Goal: Communication & Community: Share content

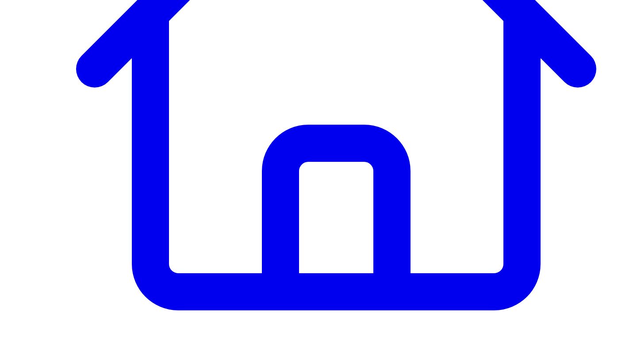
scroll to position [283, 0]
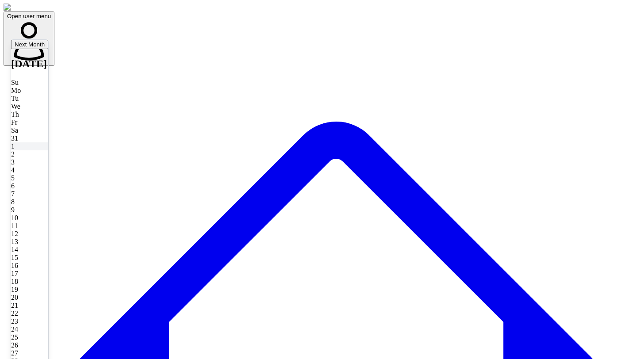
click at [48, 150] on div "1" at bounding box center [29, 147] width 37 height 8
type input "**********"
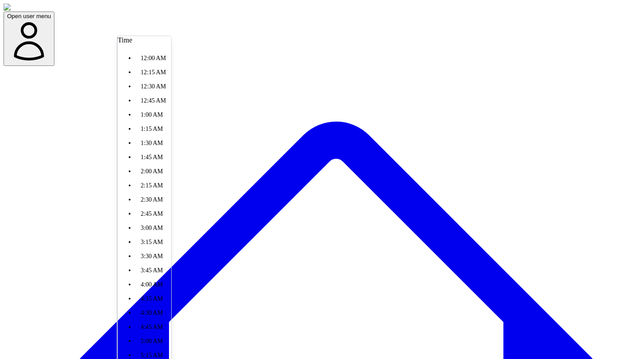
scroll to position [321, 0]
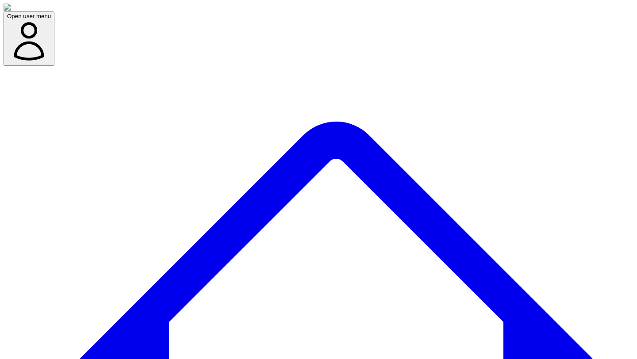
type input "*******"
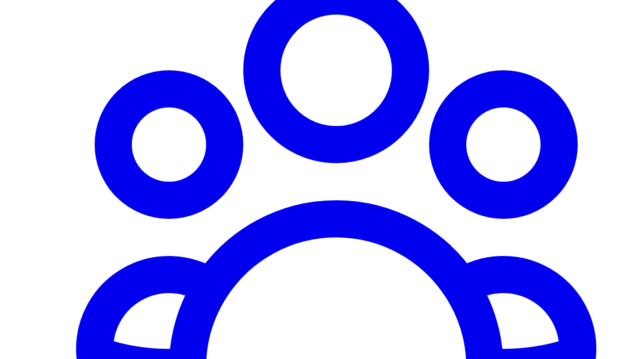
scroll to position [781, 0]
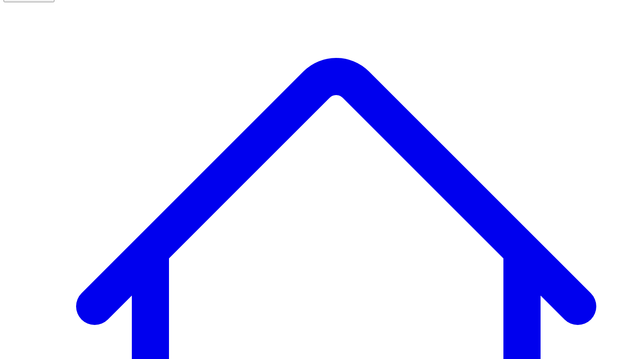
scroll to position [64, 0]
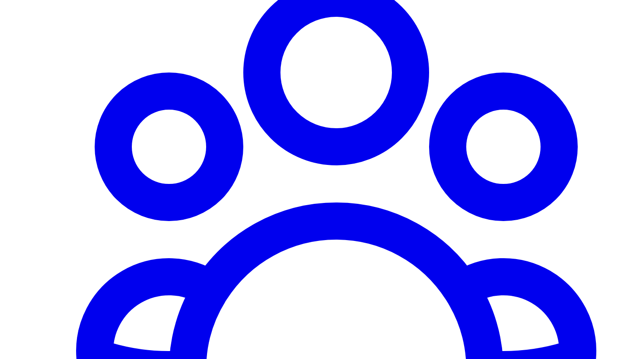
scroll to position [779, 0]
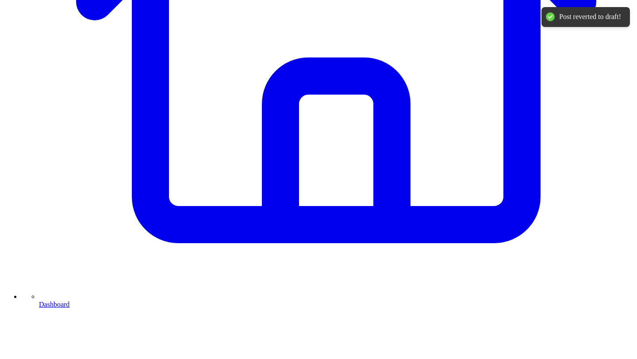
scroll to position [342, 0]
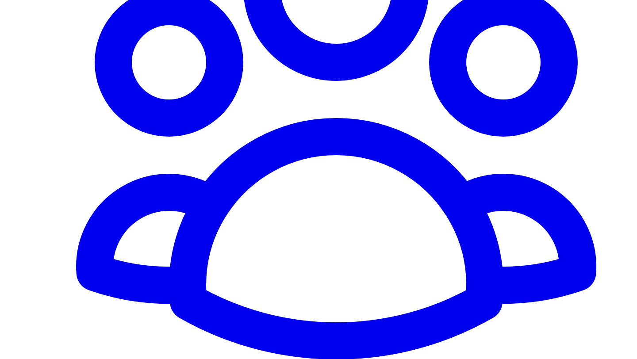
scroll to position [864, 0]
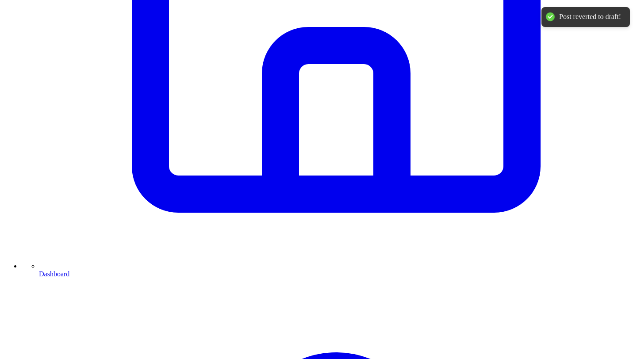
scroll to position [392, 0]
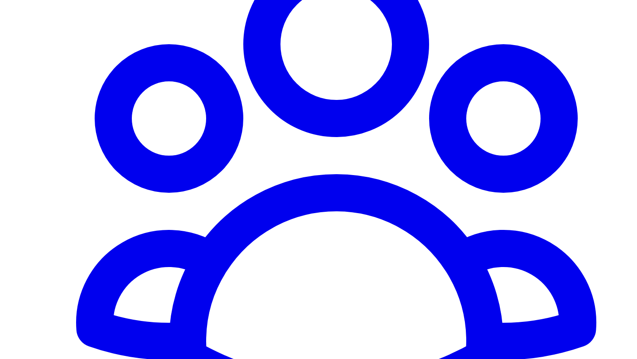
scroll to position [806, 0]
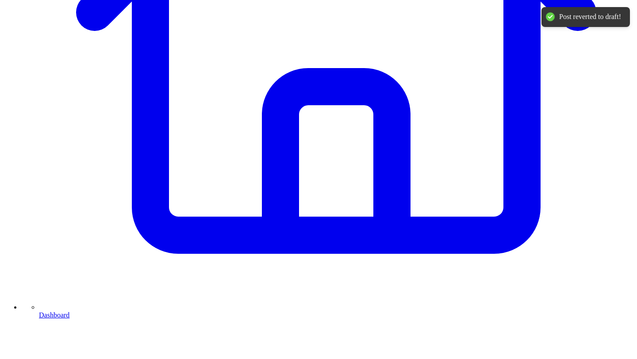
scroll to position [321, 0]
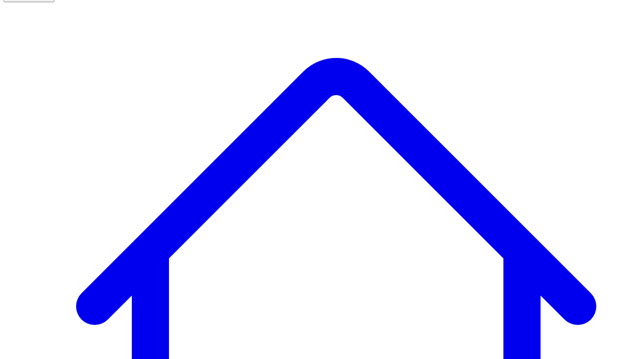
scroll to position [64, 0]
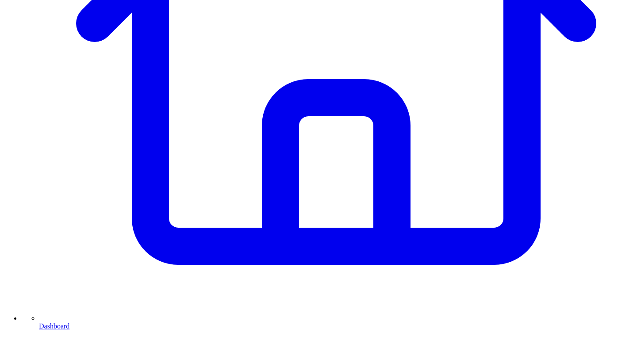
scroll to position [348, 0]
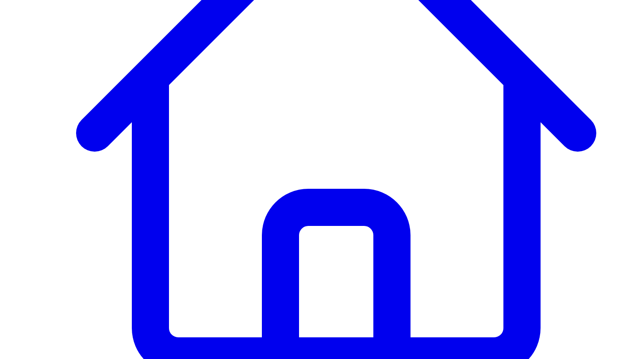
scroll to position [229, 0]
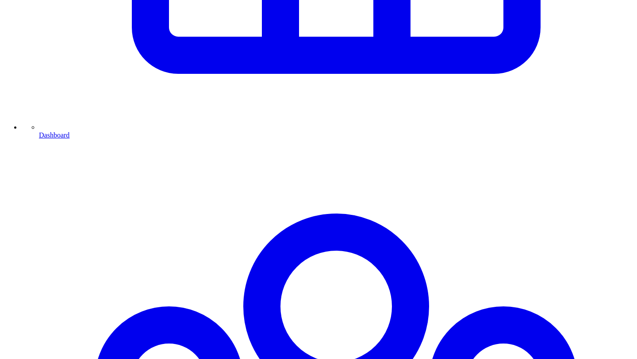
scroll to position [703, 0]
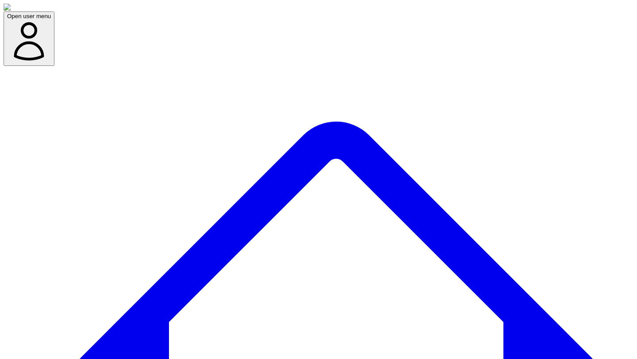
scroll to position [64, 0]
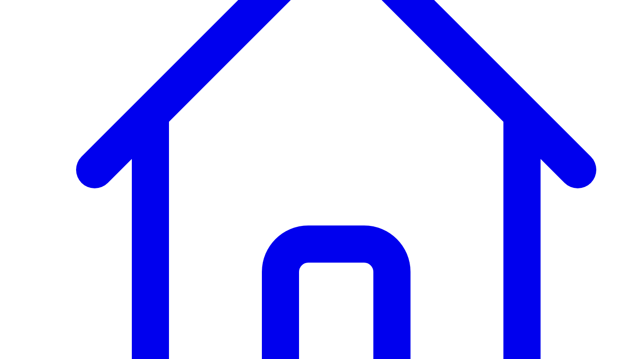
scroll to position [287, 0]
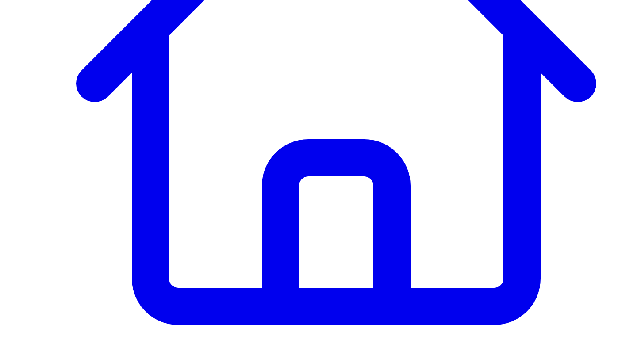
type textarea "**********"
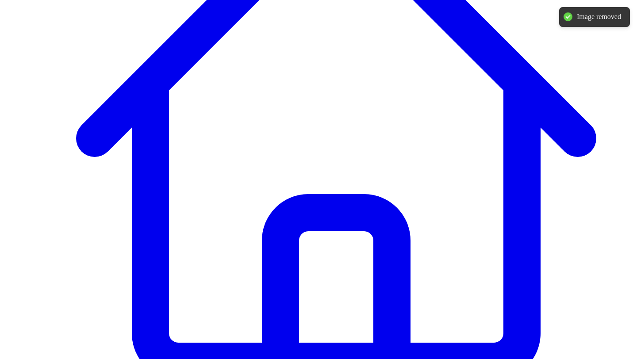
scroll to position [224, 0]
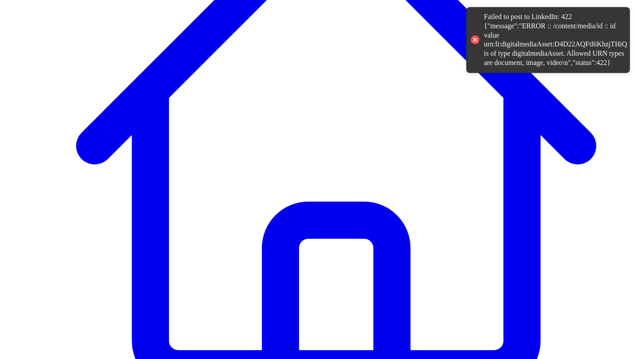
click at [509, 45] on div "Failed to post to LinkedIn: 422 {"message":"ERROR :: /content/media/id :: id va…" at bounding box center [555, 39] width 143 height 55
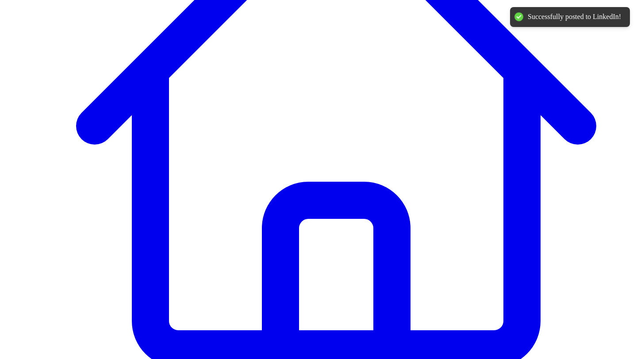
scroll to position [254, 0]
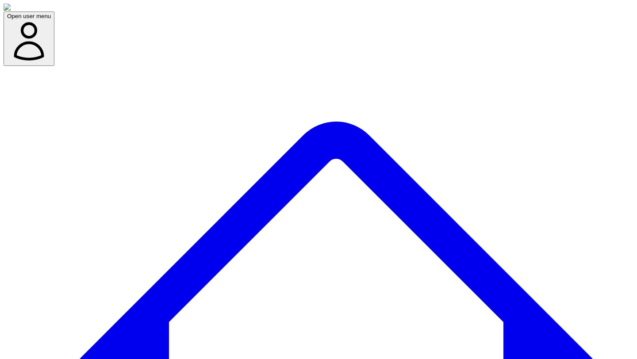
scroll to position [64, 0]
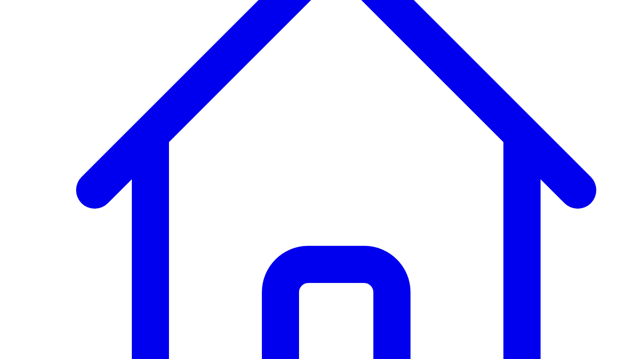
scroll to position [271, 0]
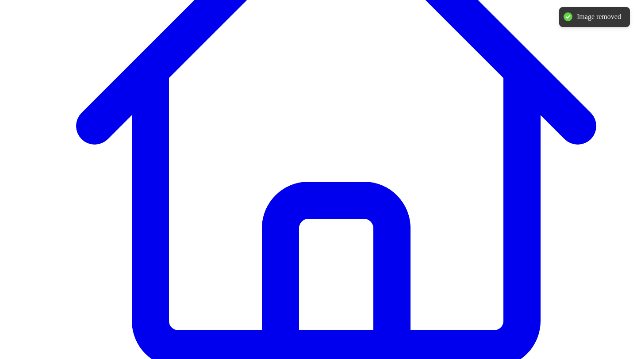
scroll to position [234, 0]
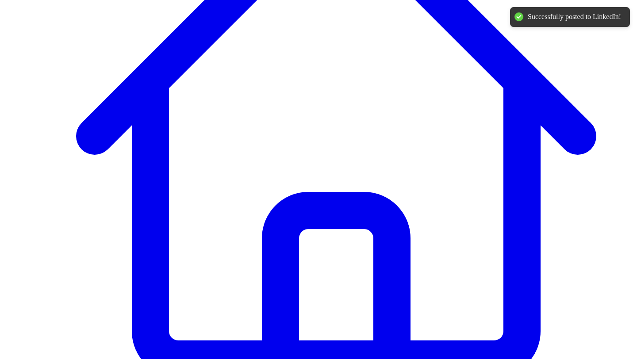
scroll to position [254, 0]
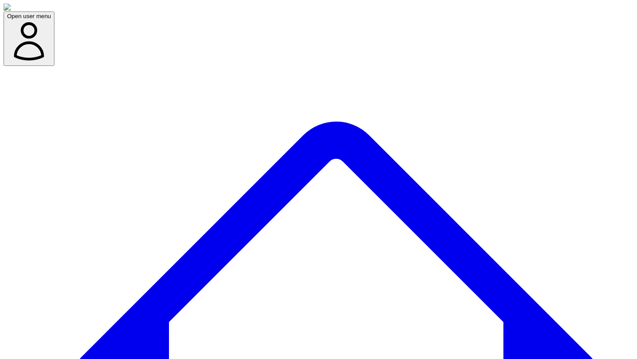
scroll to position [64, 0]
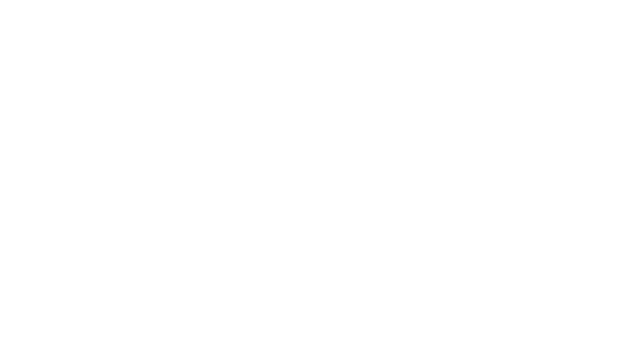
scroll to position [0, 0]
